Goal: Information Seeking & Learning: Learn about a topic

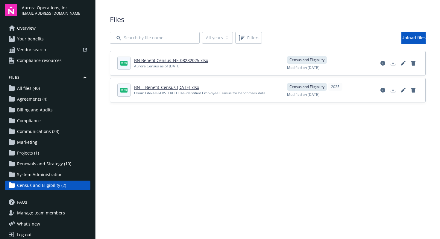
scroll to position [1, 0]
click at [20, 26] on span "Overview" at bounding box center [26, 28] width 19 height 10
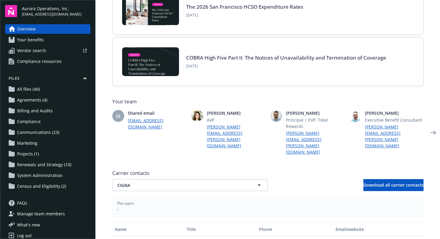
scroll to position [84, 0]
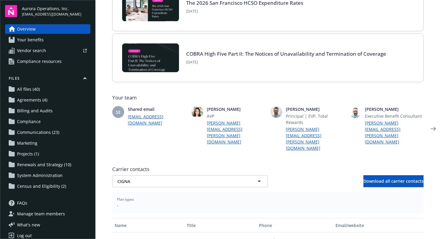
click at [365, 109] on span "[PERSON_NAME]" at bounding box center [394, 109] width 59 height 6
click at [352, 110] on img at bounding box center [355, 112] width 12 height 12
click at [428, 123] on icon "Next" at bounding box center [433, 129] width 10 height 12
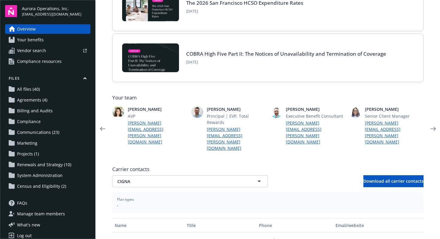
click at [327, 136] on div "Newfront news View all news The 2026 San Francisco HCSO Expenditure Rates [DATE…" at bounding box center [267, 131] width 311 height 316
click at [296, 109] on span "[PERSON_NAME]" at bounding box center [315, 109] width 59 height 6
click at [296, 112] on span "[PERSON_NAME]" at bounding box center [315, 109] width 59 height 6
click at [160, 175] on button "CIGNA" at bounding box center [190, 181] width 156 height 12
click at [164, 210] on div "Delta Dental Insurance Company" at bounding box center [151, 214] width 71 height 9
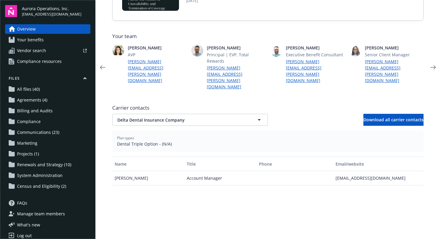
scroll to position [146, 0]
click at [244, 113] on button "Delta Dental Insurance Company" at bounding box center [190, 119] width 156 height 12
type input "Delta Dental Insurance Company"
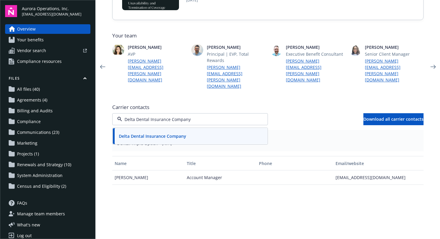
click at [218, 116] on input "Delta Dental Insurance Company" at bounding box center [188, 119] width 133 height 6
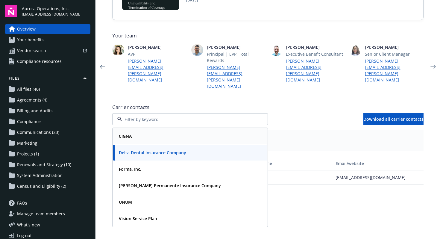
click at [294, 113] on div "CIGNA Delta Dental Insurance Company Forma, Inc. [PERSON_NAME] Permanente Insur…" at bounding box center [267, 119] width 311 height 12
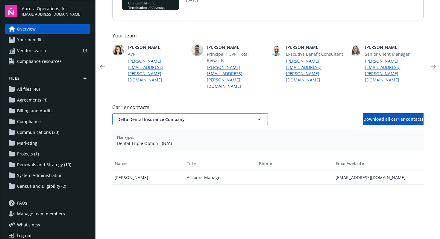
click at [255, 115] on icon "button" at bounding box center [258, 118] width 7 height 7
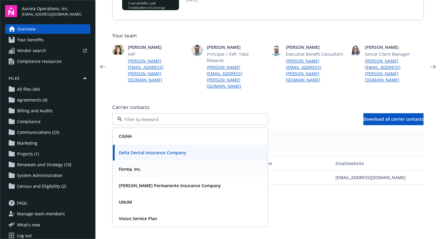
click at [163, 165] on div "Forma, Inc." at bounding box center [189, 169] width 147 height 9
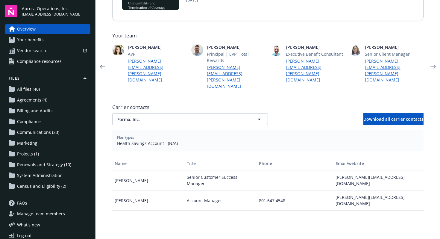
click at [287, 135] on span "Plan types" at bounding box center [268, 137] width 302 height 5
click at [100, 61] on icon "Previous" at bounding box center [103, 67] width 10 height 12
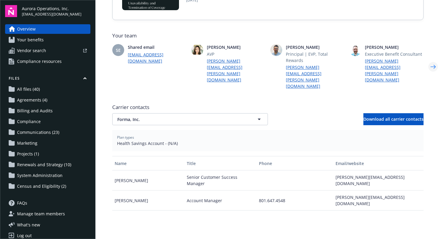
click at [430, 61] on icon "Next" at bounding box center [433, 67] width 10 height 12
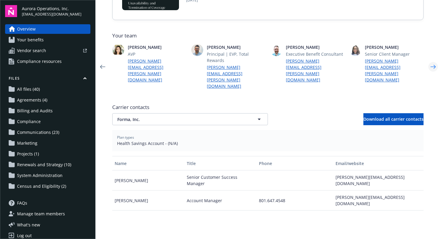
click at [430, 61] on icon "Next" at bounding box center [433, 67] width 10 height 12
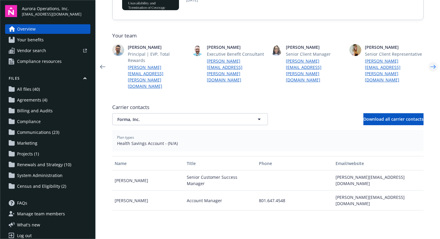
click at [430, 61] on icon "Next" at bounding box center [433, 67] width 10 height 12
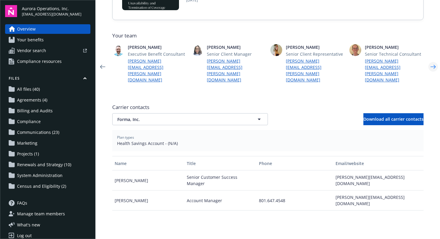
click at [430, 61] on icon "Next" at bounding box center [433, 67] width 10 height 12
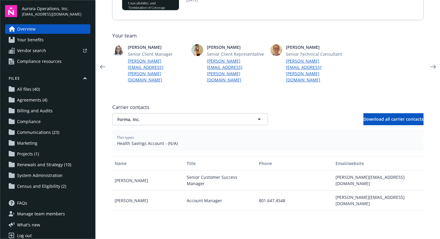
click at [304, 49] on span "[PERSON_NAME]" at bounding box center [315, 47] width 59 height 6
click at [100, 65] on icon "Previous" at bounding box center [102, 67] width 5 height 4
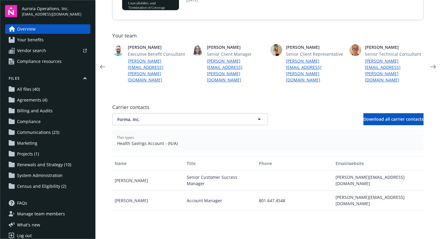
click at [121, 48] on img at bounding box center [118, 50] width 12 height 12
click at [113, 51] on img at bounding box center [118, 50] width 12 height 12
click at [112, 54] on div "[PERSON_NAME] Executive Benefit Consultant [PERSON_NAME][EMAIL_ADDRESS][PERSON_…" at bounding box center [149, 63] width 74 height 39
click at [98, 61] on icon "Previous" at bounding box center [103, 67] width 10 height 12
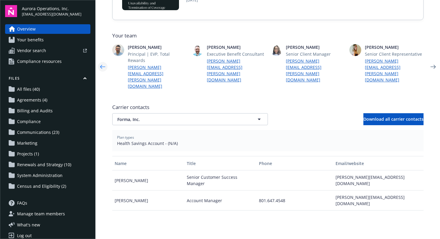
click at [98, 61] on icon "Previous" at bounding box center [103, 67] width 10 height 12
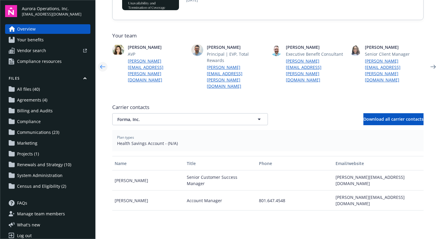
click at [98, 61] on icon "Previous" at bounding box center [103, 67] width 10 height 12
